Goal: Task Accomplishment & Management: Use online tool/utility

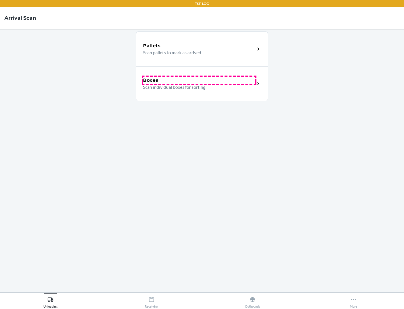
click at [199, 80] on div "Boxes" at bounding box center [199, 80] width 112 height 7
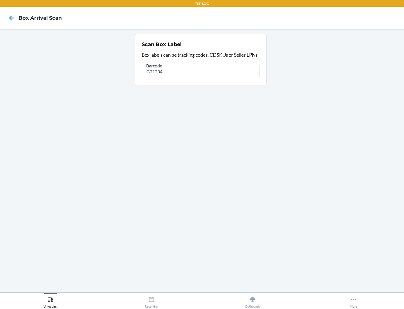
type input "GT1234"
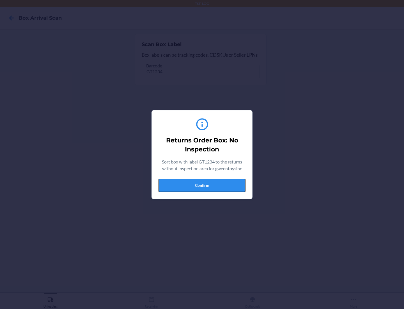
click at [202, 185] on button "Confirm" at bounding box center [202, 184] width 87 height 13
